Goal: Check status: Check status

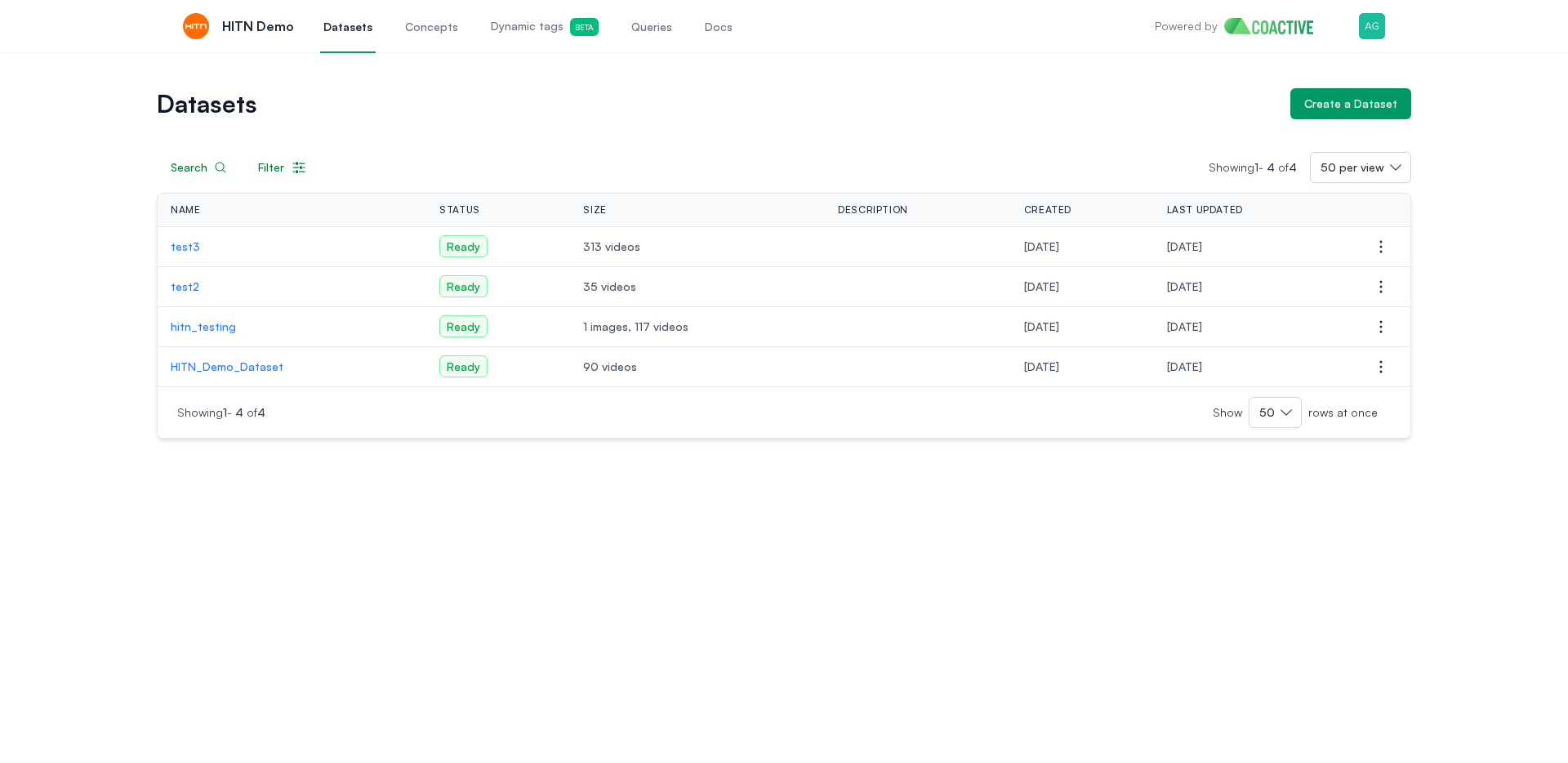
click at [670, 580] on div "Datasets Create a Dataset Search Filter Showing 1 - 4 of 4 50 per view Name Sta…" at bounding box center [784, 407] width 1568 height 710
click at [778, 95] on h1 "Datasets" at bounding box center [717, 103] width 1120 height 23
click at [462, 105] on h1 "Datasets" at bounding box center [717, 103] width 1120 height 23
click at [190, 244] on p "test3" at bounding box center [292, 246] width 243 height 16
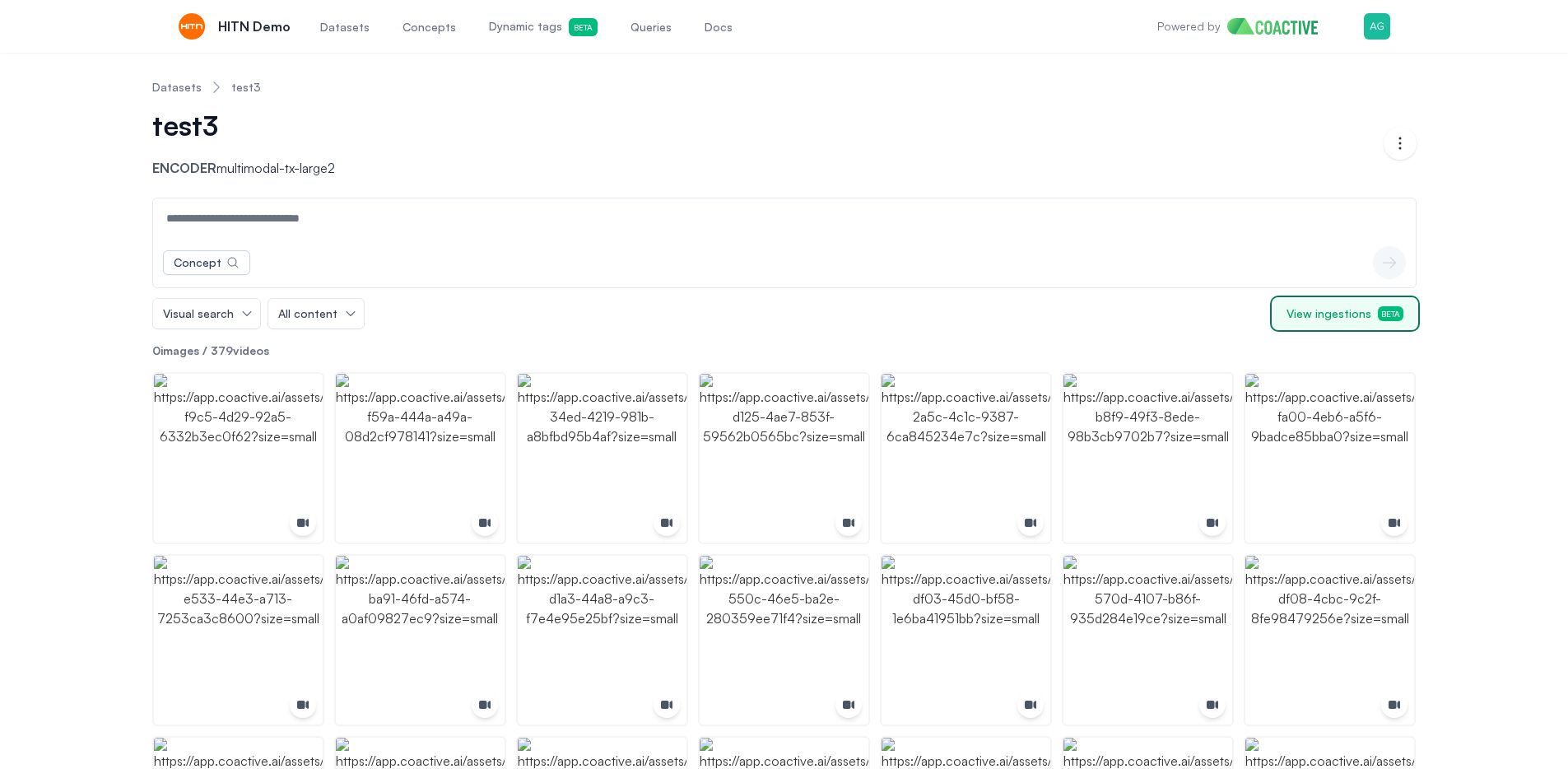
click at [1355, 316] on span "View ingestions Beta" at bounding box center [1345, 313] width 117 height 17
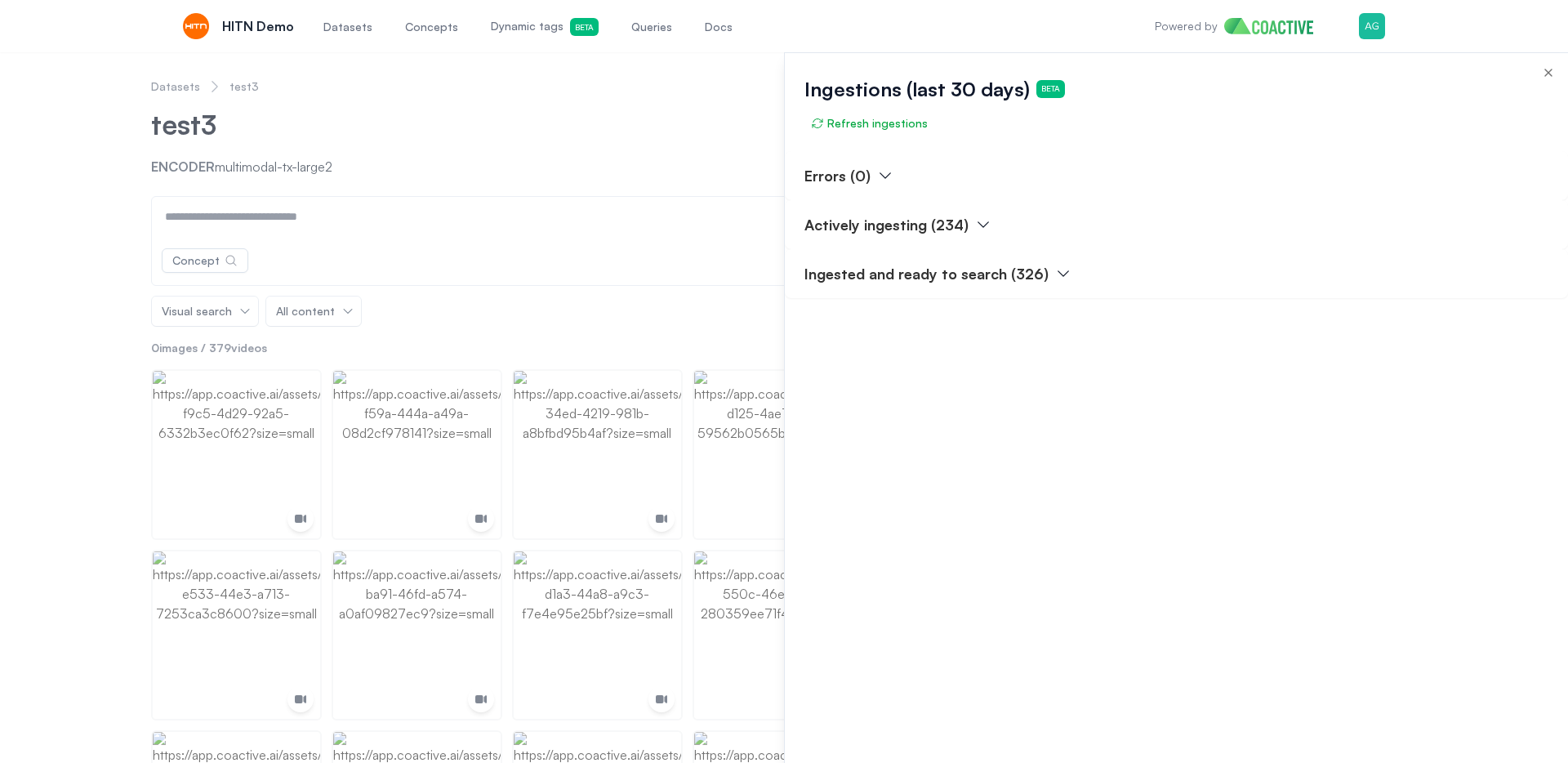
click at [901, 222] on p "Actively ingesting (234)" at bounding box center [886, 225] width 164 height 23
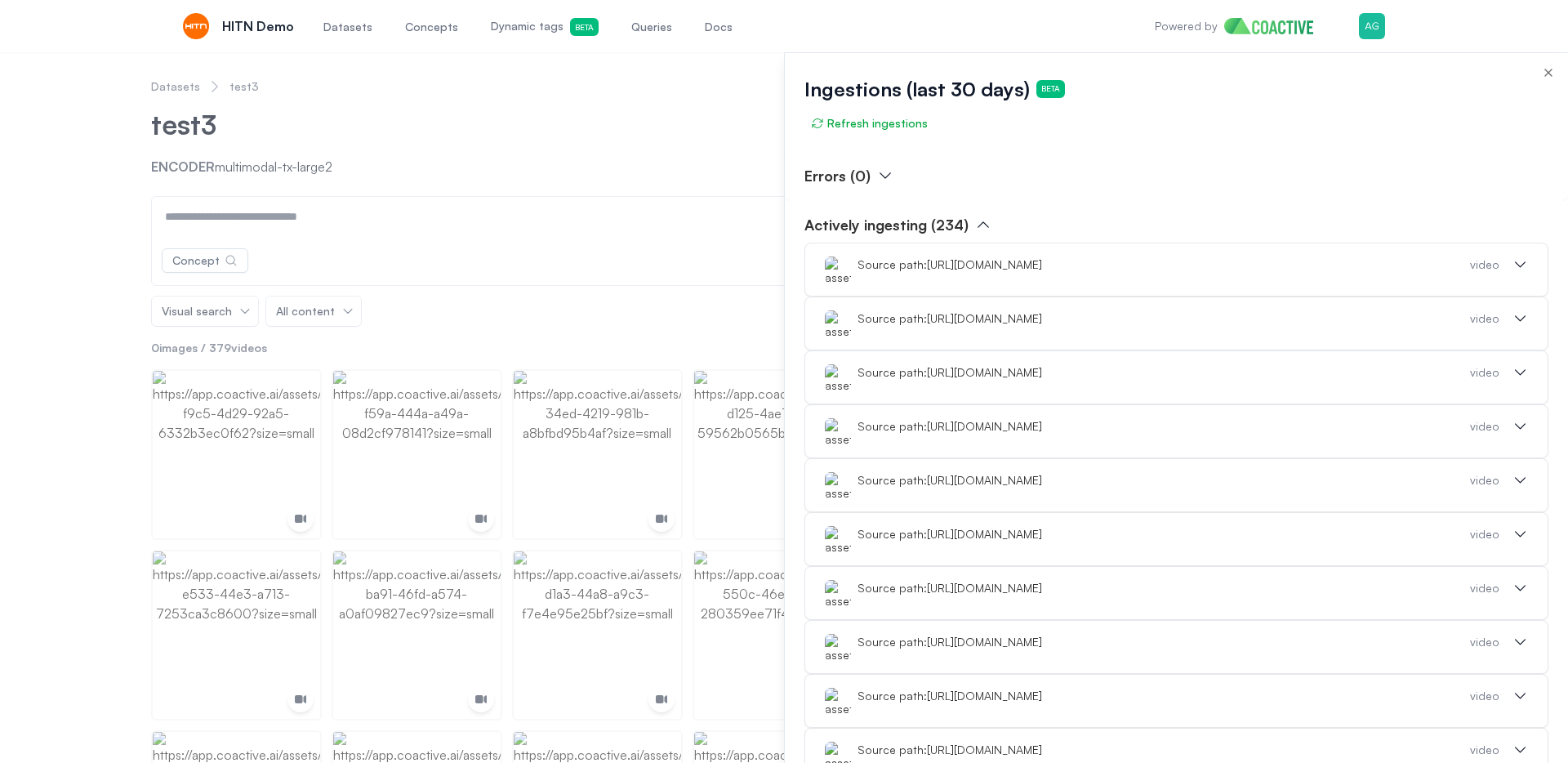
click at [1158, 270] on div "Source path: https://cdn.jwplayer.com/videos/Ijj8z5tN-LTHufAUk.mp4?exp=17550960…" at bounding box center [1164, 264] width 612 height 16
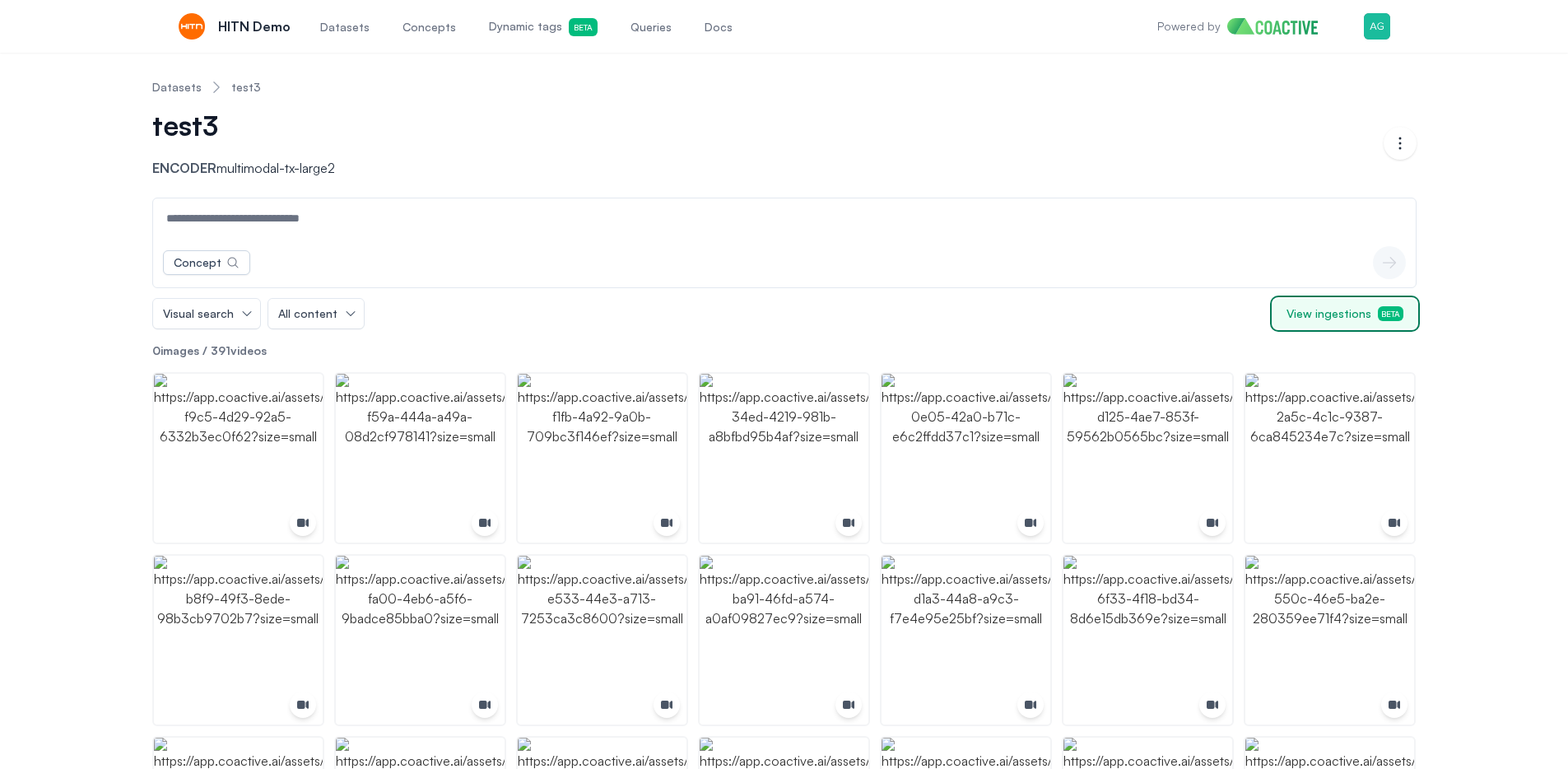
click at [1364, 318] on span "View ingestions Beta" at bounding box center [1345, 313] width 117 height 17
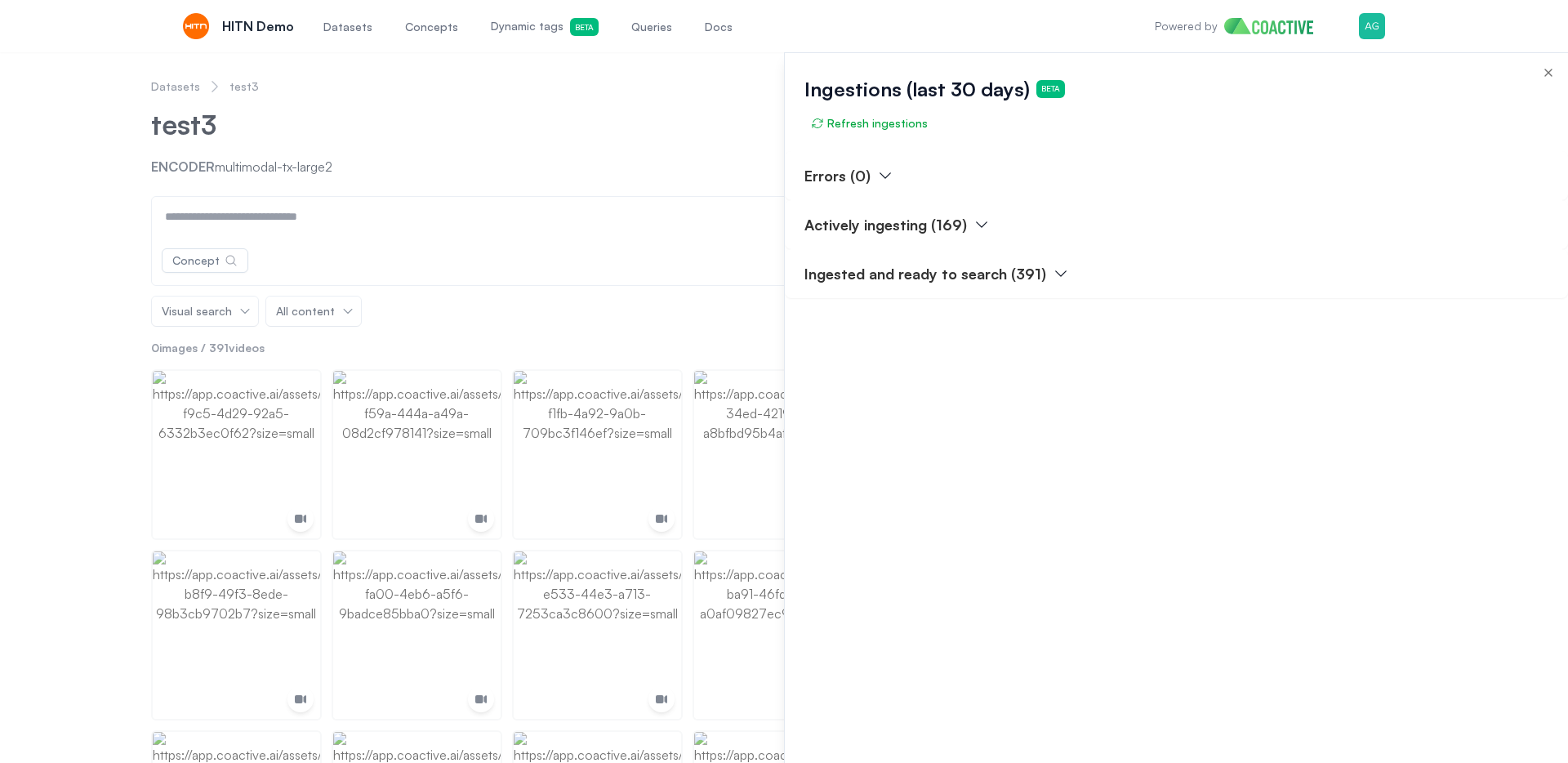
click at [901, 228] on p "Actively ingesting (169)" at bounding box center [885, 225] width 162 height 23
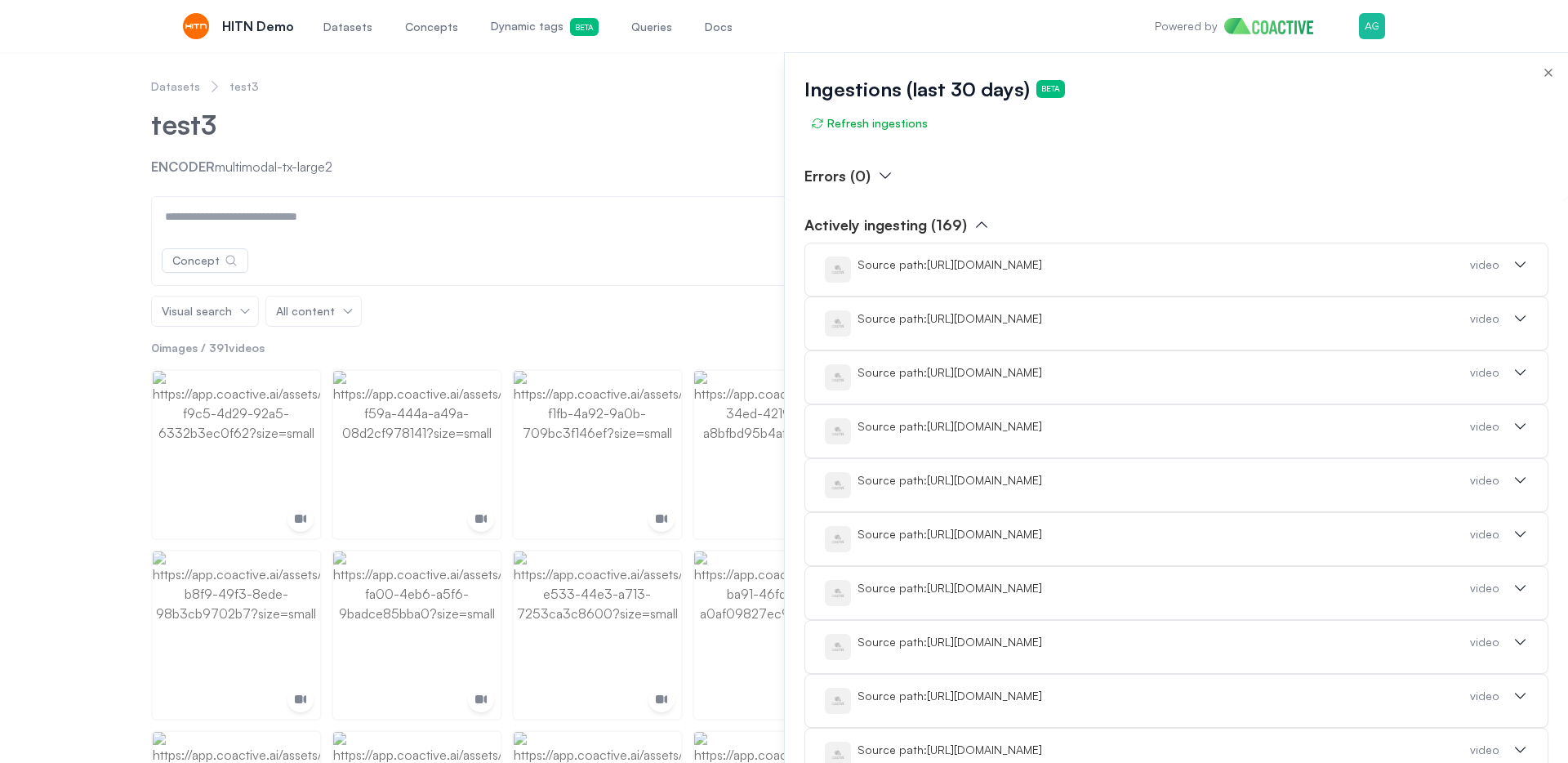
click at [1027, 273] on div "Source path: https://cdn.jwplayer.com/videos/S4VJ4mjk-LTHufAUk.mp4?exp=17550960…" at bounding box center [1164, 264] width 612 height 16
click at [75, 175] on div at bounding box center [784, 407] width 1568 height 710
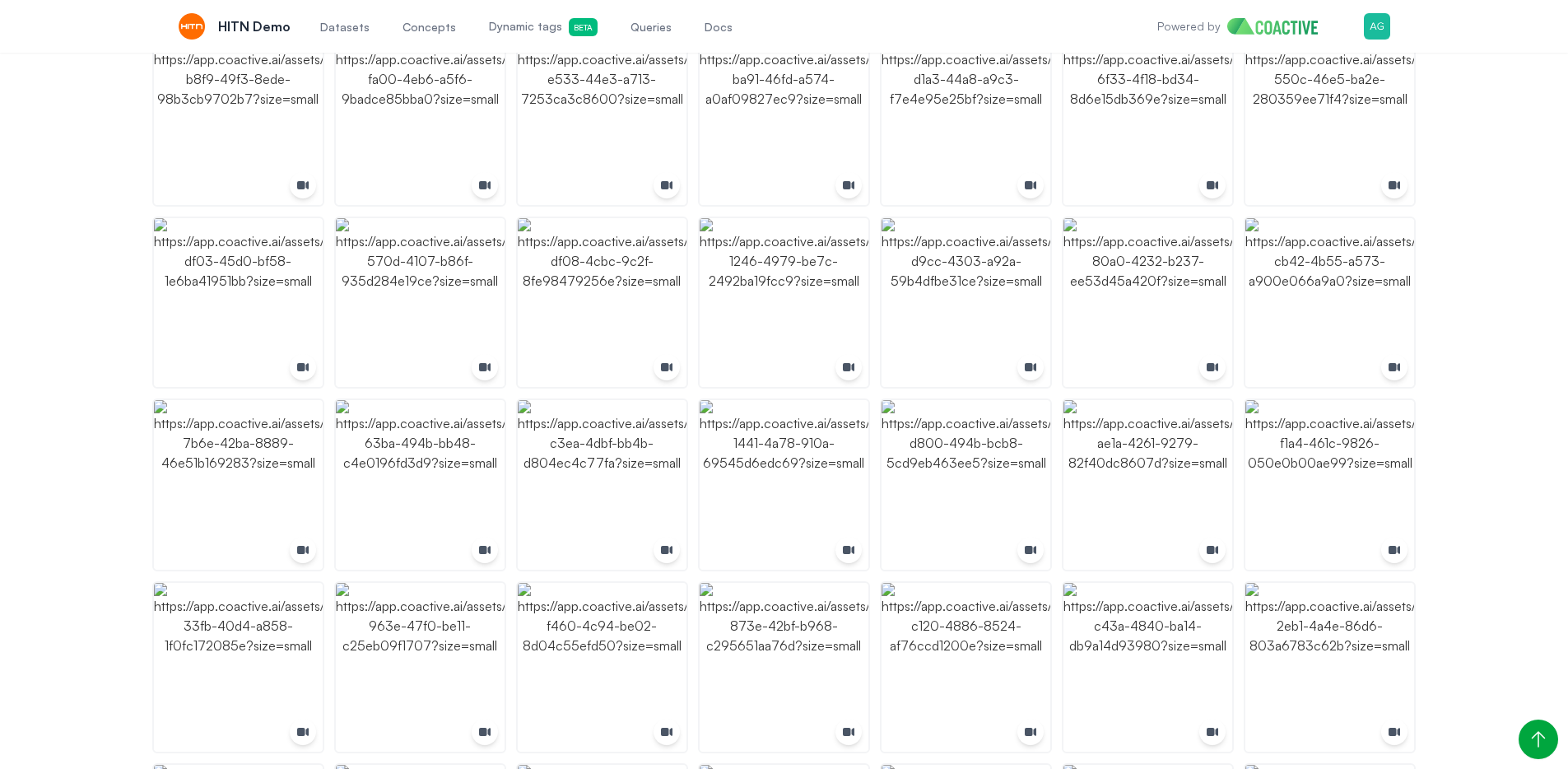
scroll to position [141, 0]
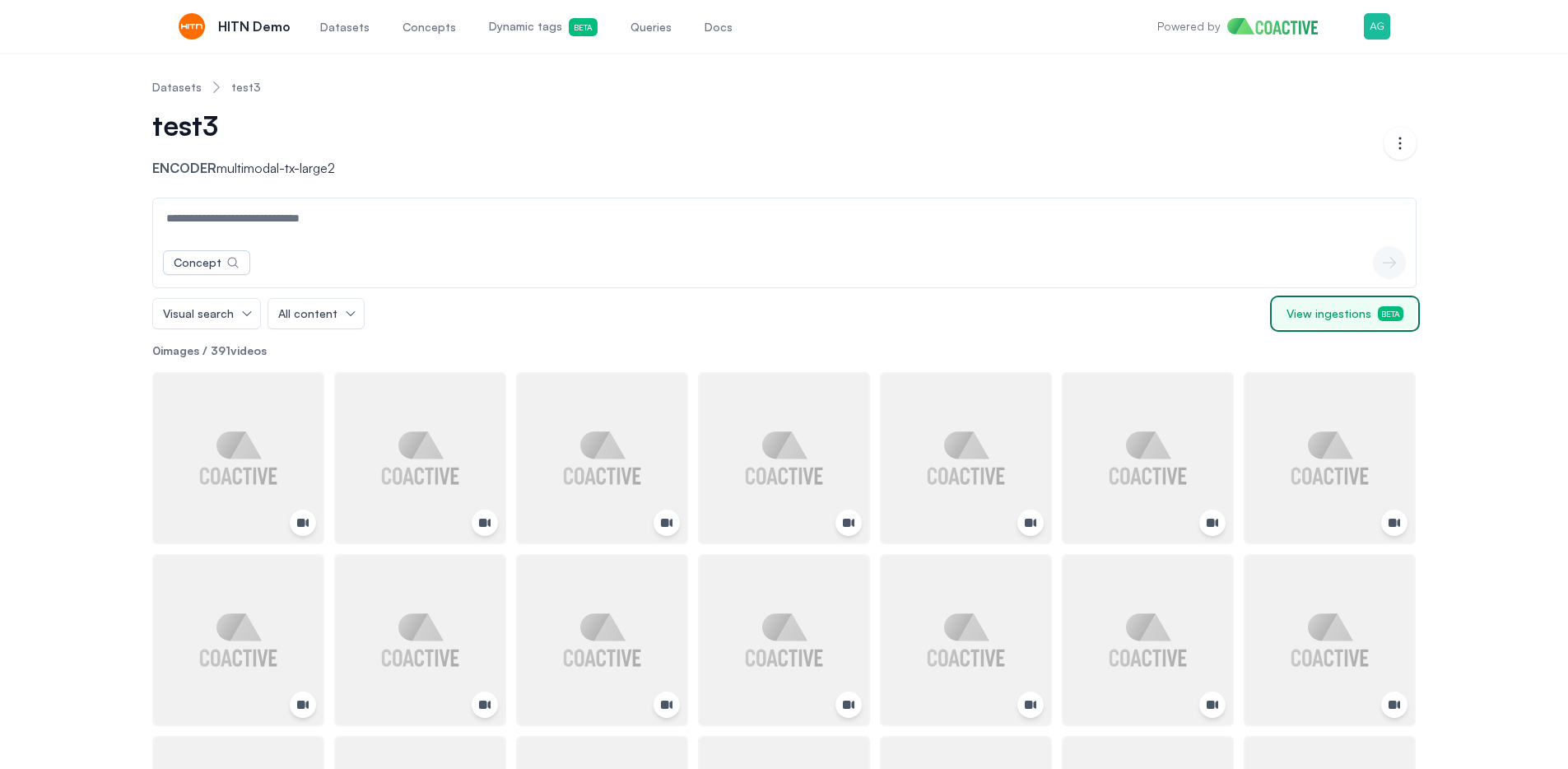
click at [1329, 312] on span "View ingestions Beta" at bounding box center [1345, 313] width 117 height 17
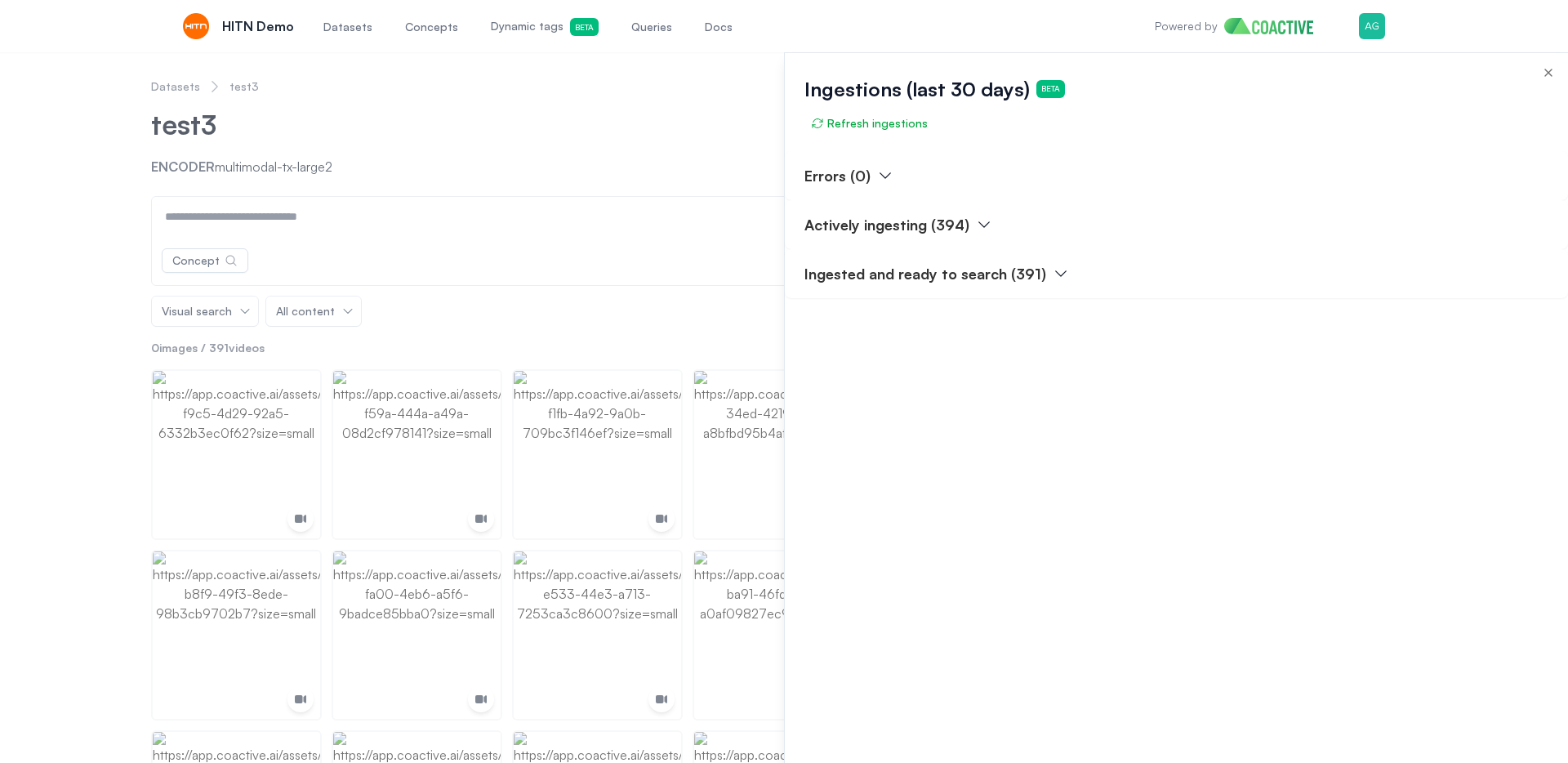
click at [880, 227] on p "Actively ingesting (394)" at bounding box center [887, 225] width 165 height 23
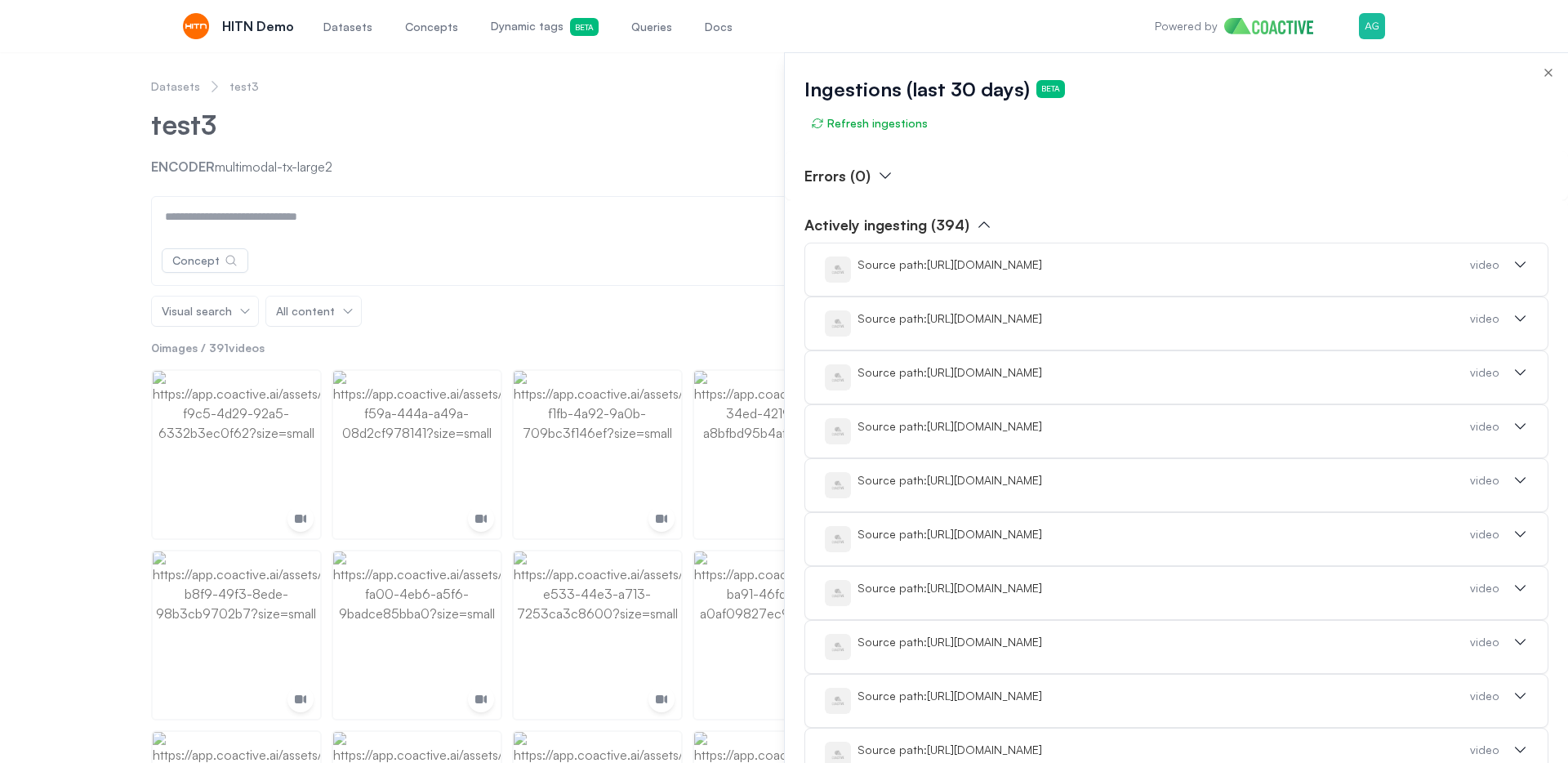
click at [1094, 273] on div "Source path: [URL][DOMAIN_NAME]" at bounding box center [1164, 264] width 612 height 16
